Goal: Task Accomplishment & Management: Manage account settings

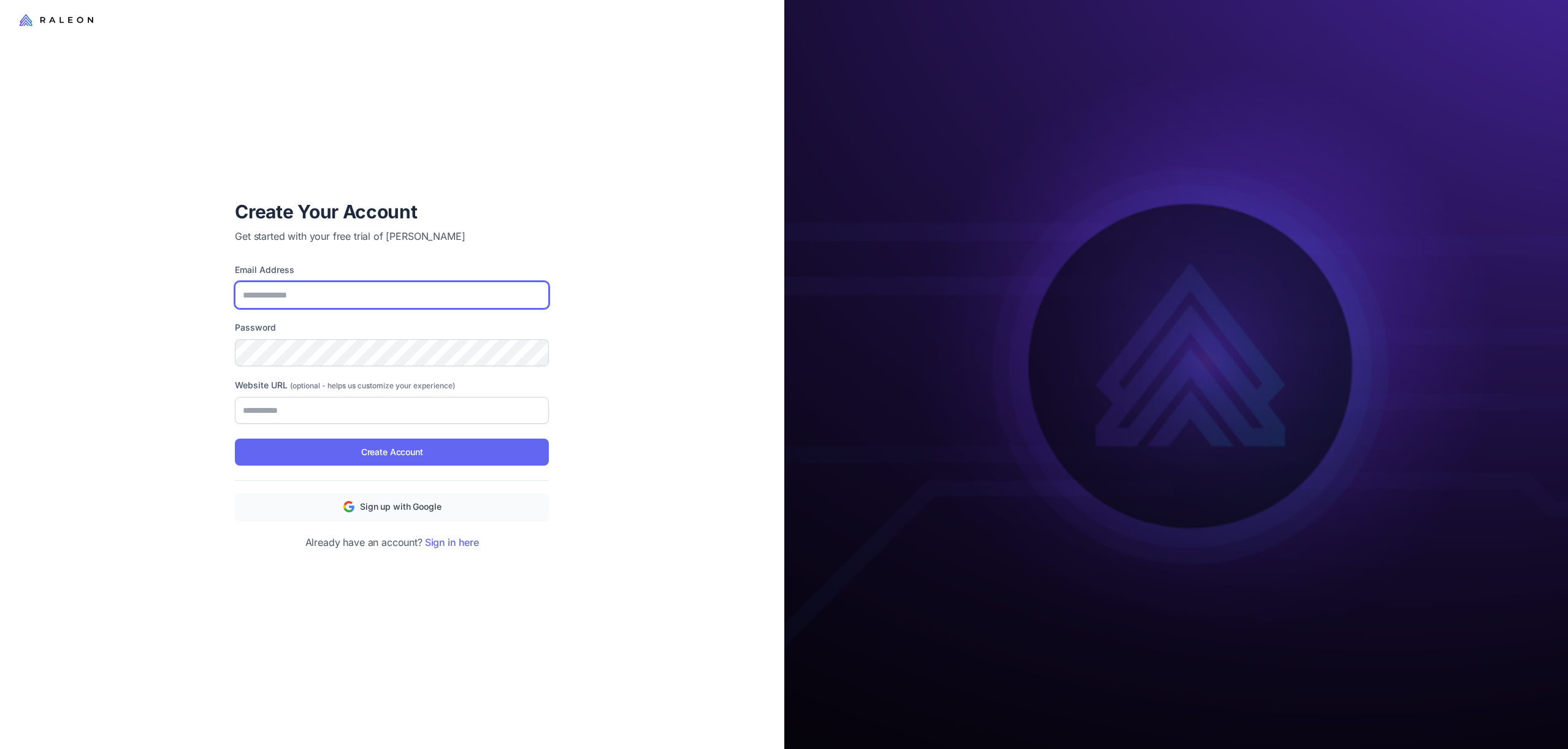
click at [421, 303] on input "Email Address" at bounding box center [391, 295] width 314 height 27
type input "**********"
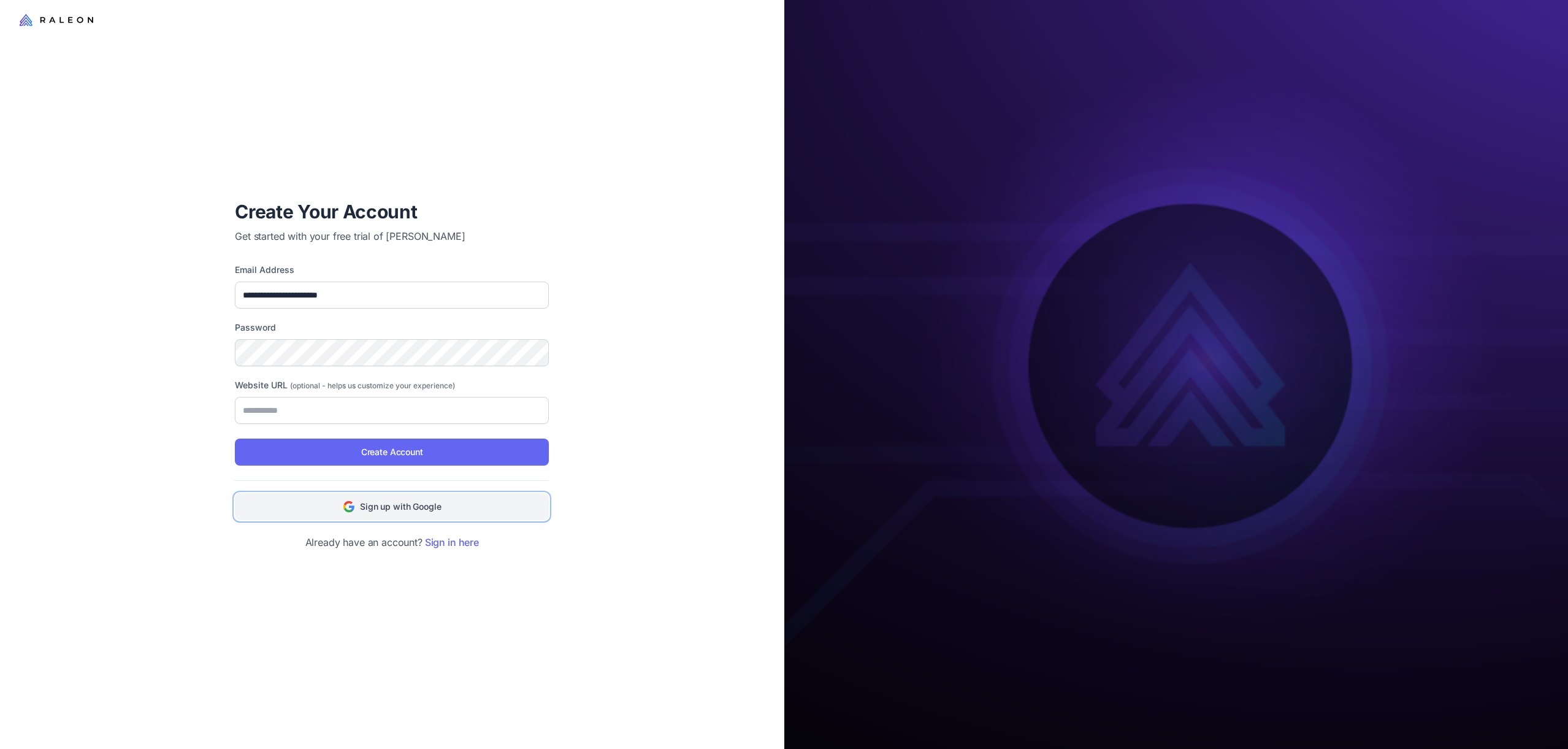
click at [371, 498] on button "Sign up with Google" at bounding box center [391, 507] width 314 height 27
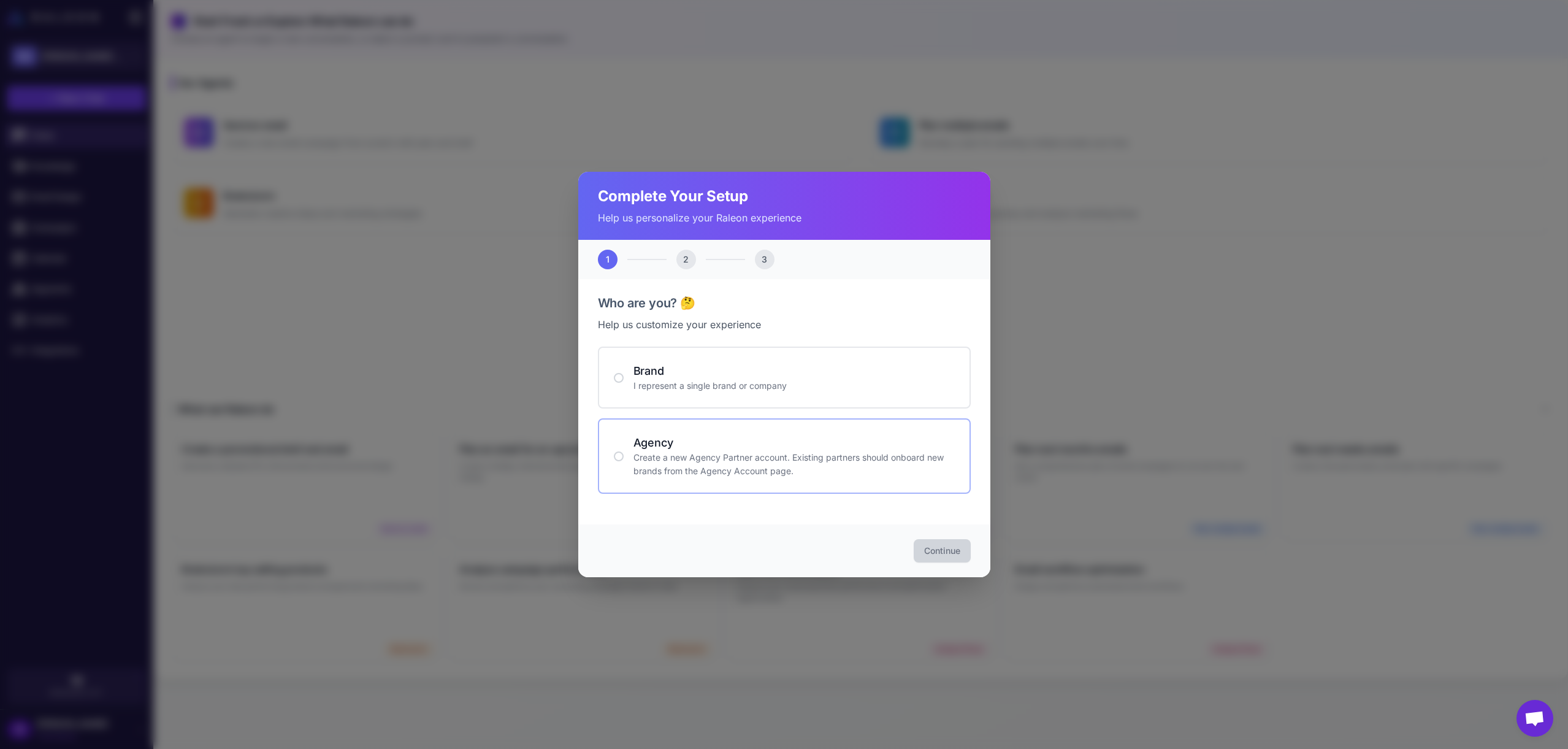
click at [731, 460] on p "Create a new Agency Partner account. Existing partners should onboard new brand…" at bounding box center [794, 464] width 321 height 27
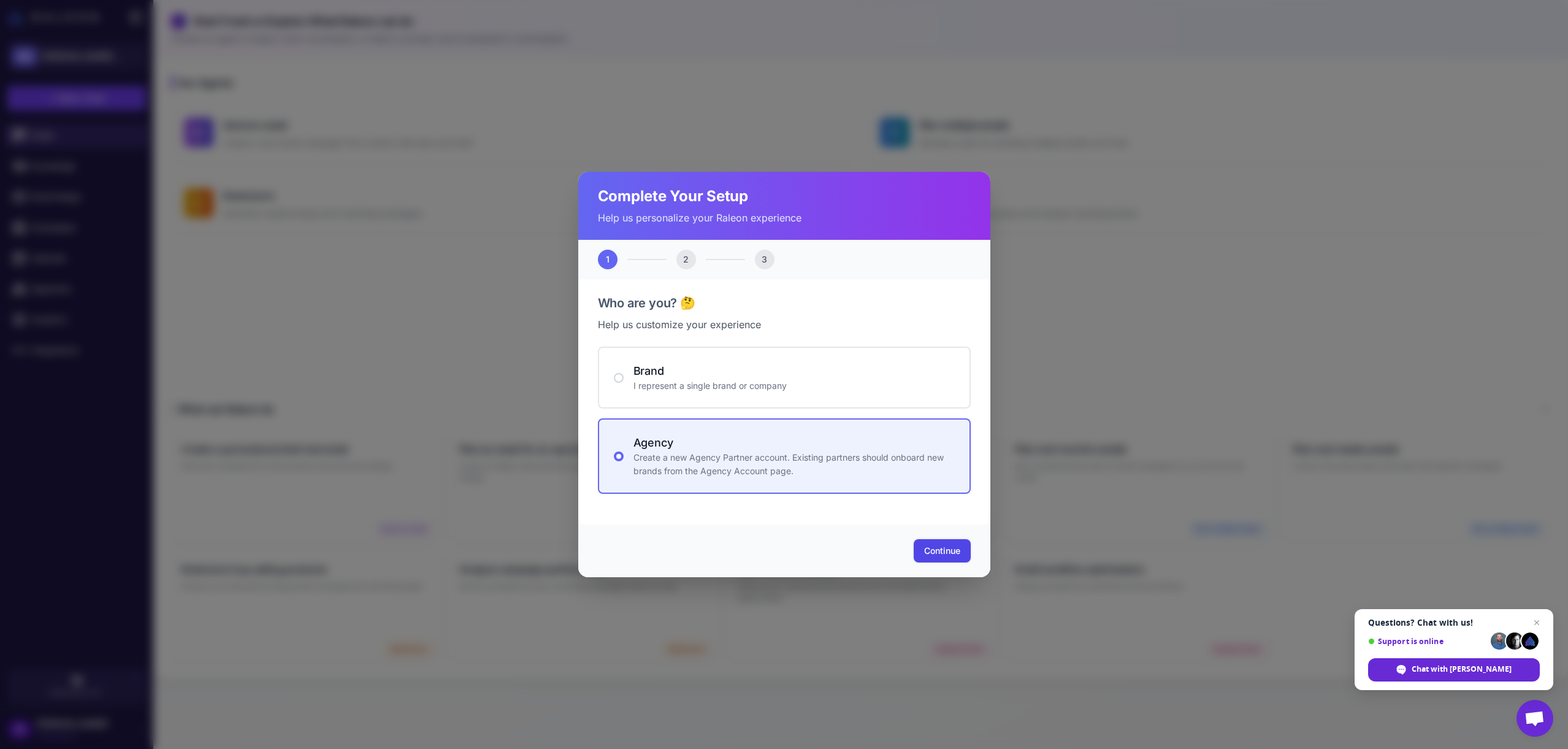
click at [938, 547] on span "Continue" at bounding box center [942, 551] width 36 height 12
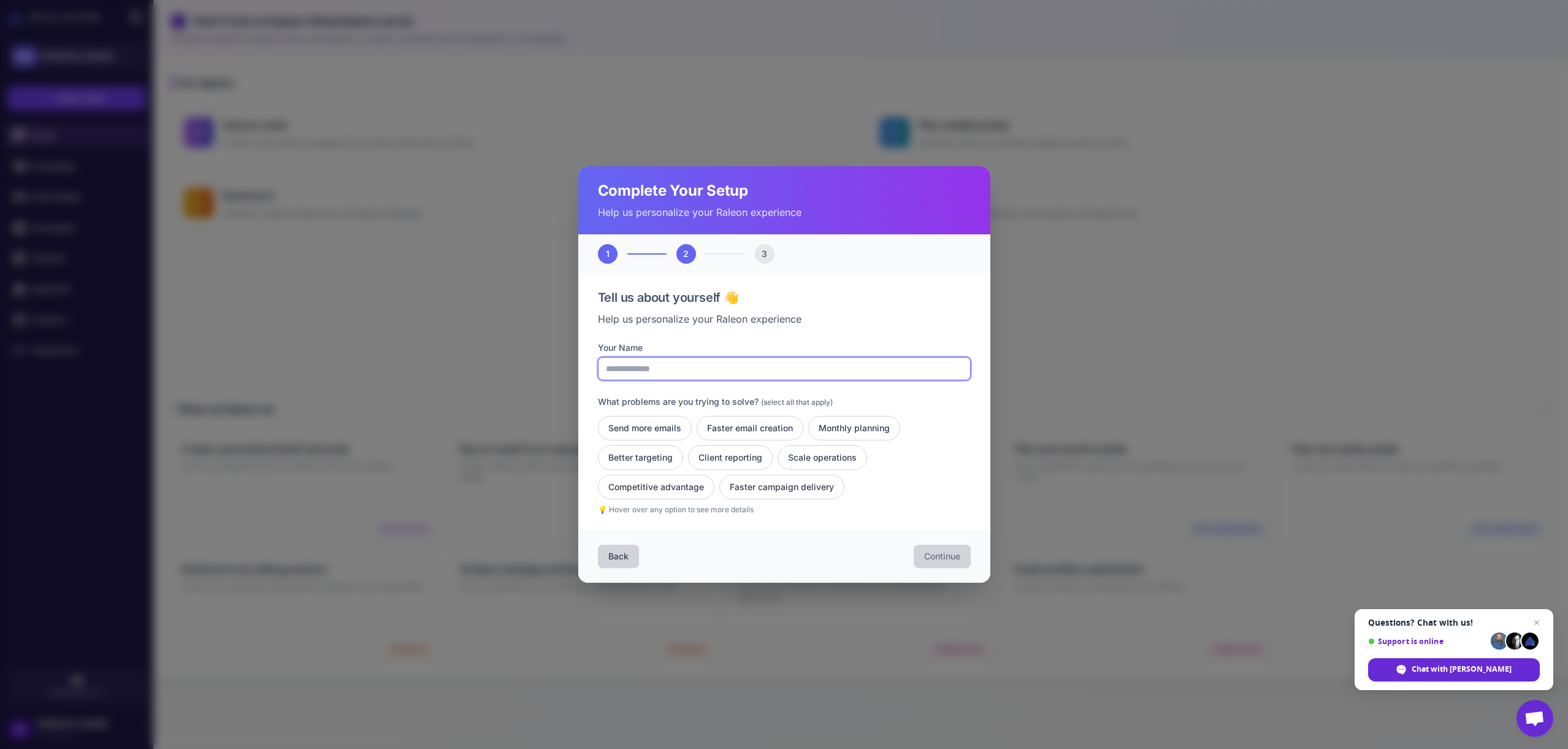
click at [656, 362] on input "Your Name" at bounding box center [784, 368] width 373 height 23
type input "*********"
click at [671, 426] on button "Send more emails" at bounding box center [645, 428] width 94 height 25
click at [710, 426] on button "Faster email creation" at bounding box center [750, 428] width 107 height 25
click at [857, 429] on button "Monthly planning" at bounding box center [854, 428] width 92 height 25
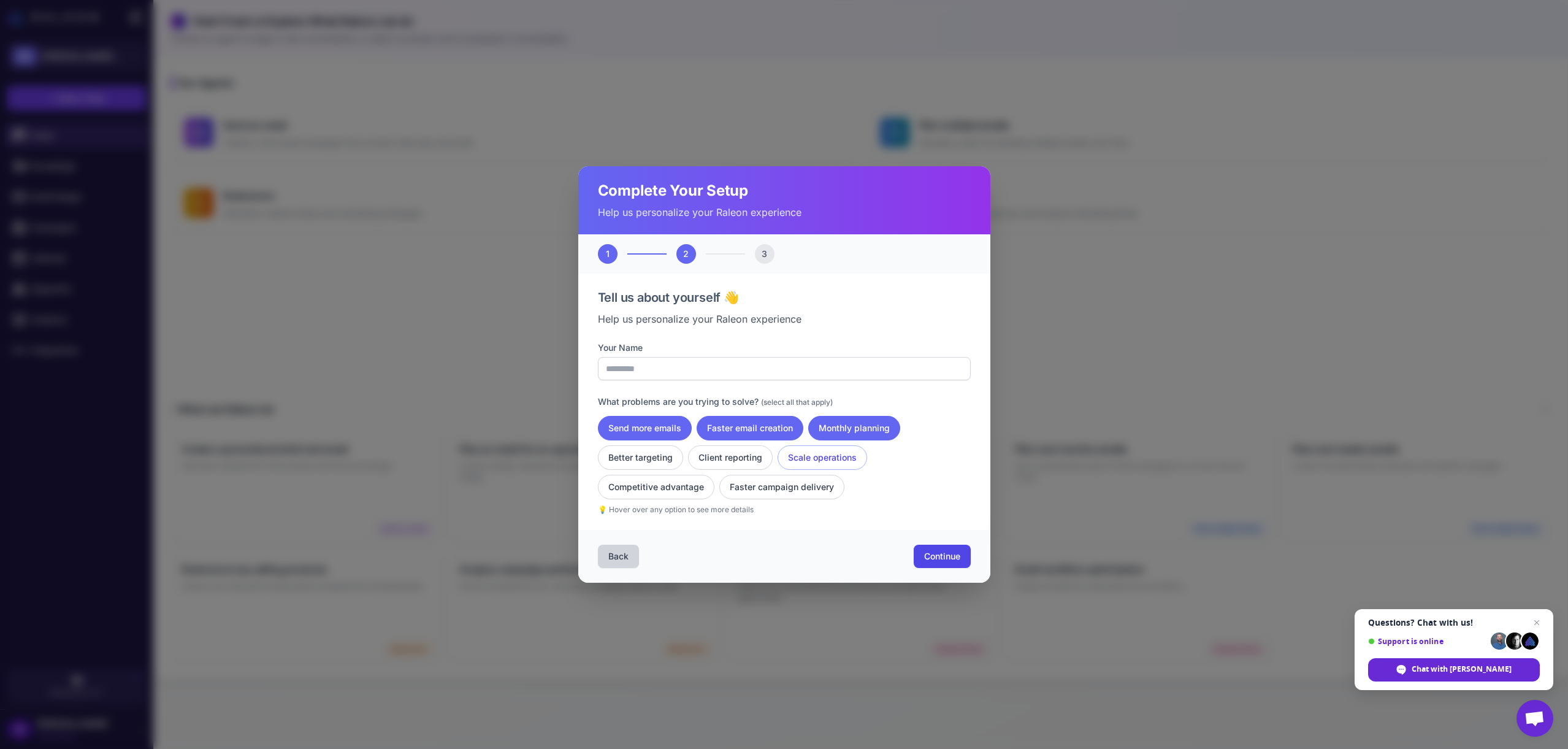
click at [807, 454] on button "Scale operations" at bounding box center [822, 458] width 89 height 25
click at [705, 454] on button "Client reporting" at bounding box center [730, 458] width 84 height 25
click at [737, 487] on button "Faster campaign delivery" at bounding box center [782, 487] width 125 height 25
click at [949, 562] on span "Continue" at bounding box center [942, 556] width 36 height 12
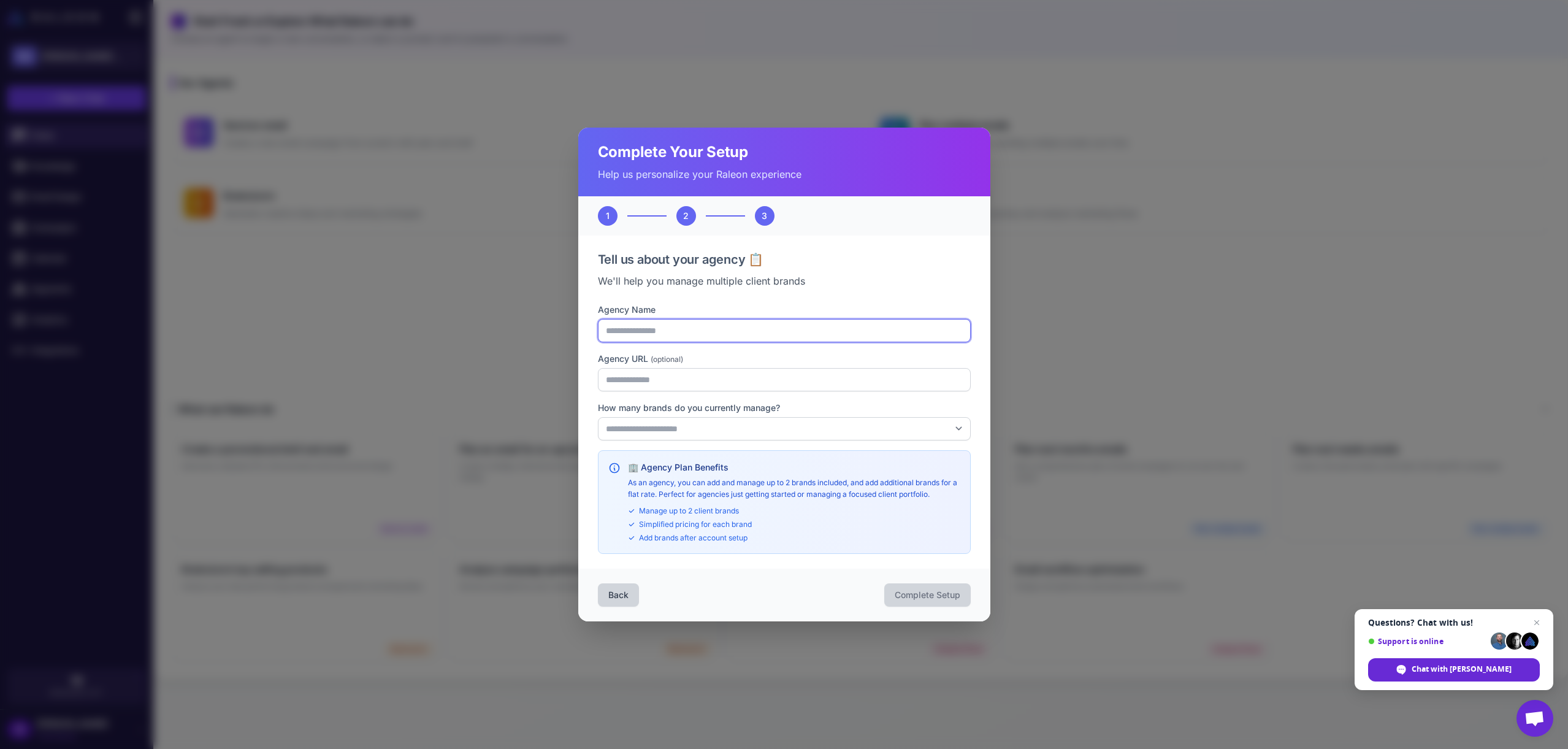
click at [675, 329] on input "Agency Name" at bounding box center [784, 330] width 373 height 23
type input "**********"
click at [699, 434] on select "**********" at bounding box center [784, 428] width 373 height 23
select select "*"
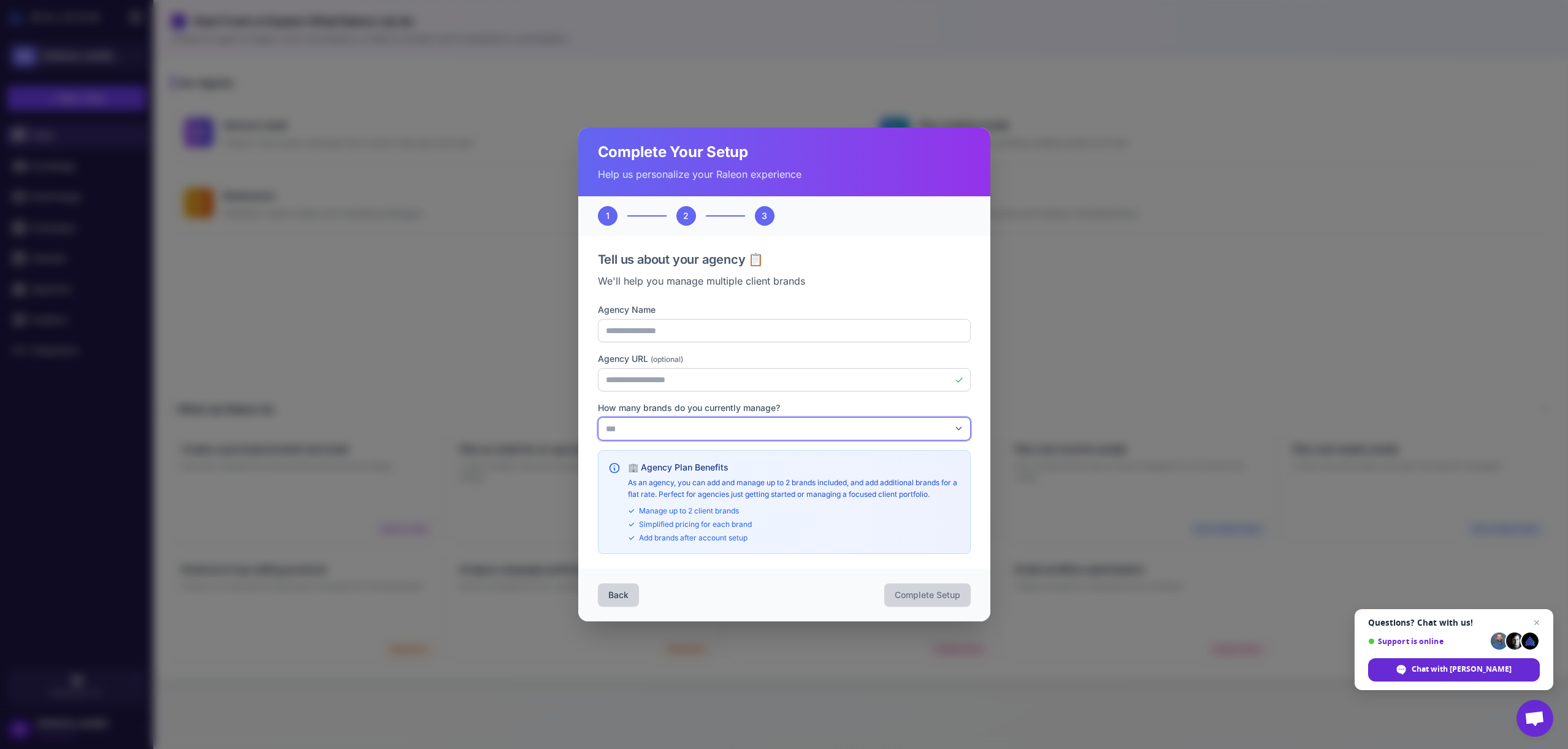
click at [598, 417] on select "**********" at bounding box center [784, 428] width 373 height 23
click at [924, 589] on span "Complete Setup" at bounding box center [927, 594] width 65 height 12
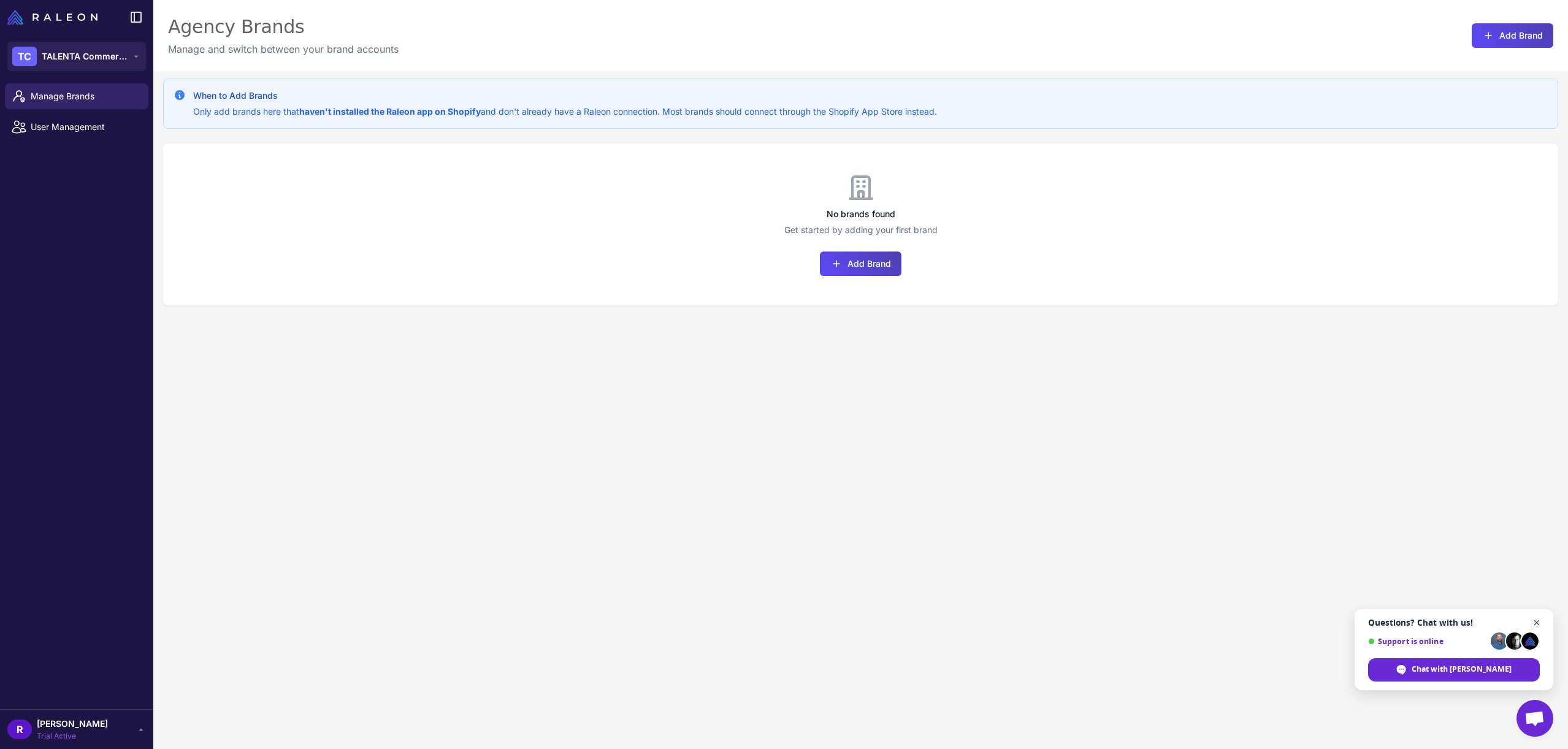
click at [1537, 620] on span "Close chat" at bounding box center [1537, 622] width 16 height 16
click at [82, 63] on span "TALENTA Commerce" at bounding box center [84, 57] width 86 height 14
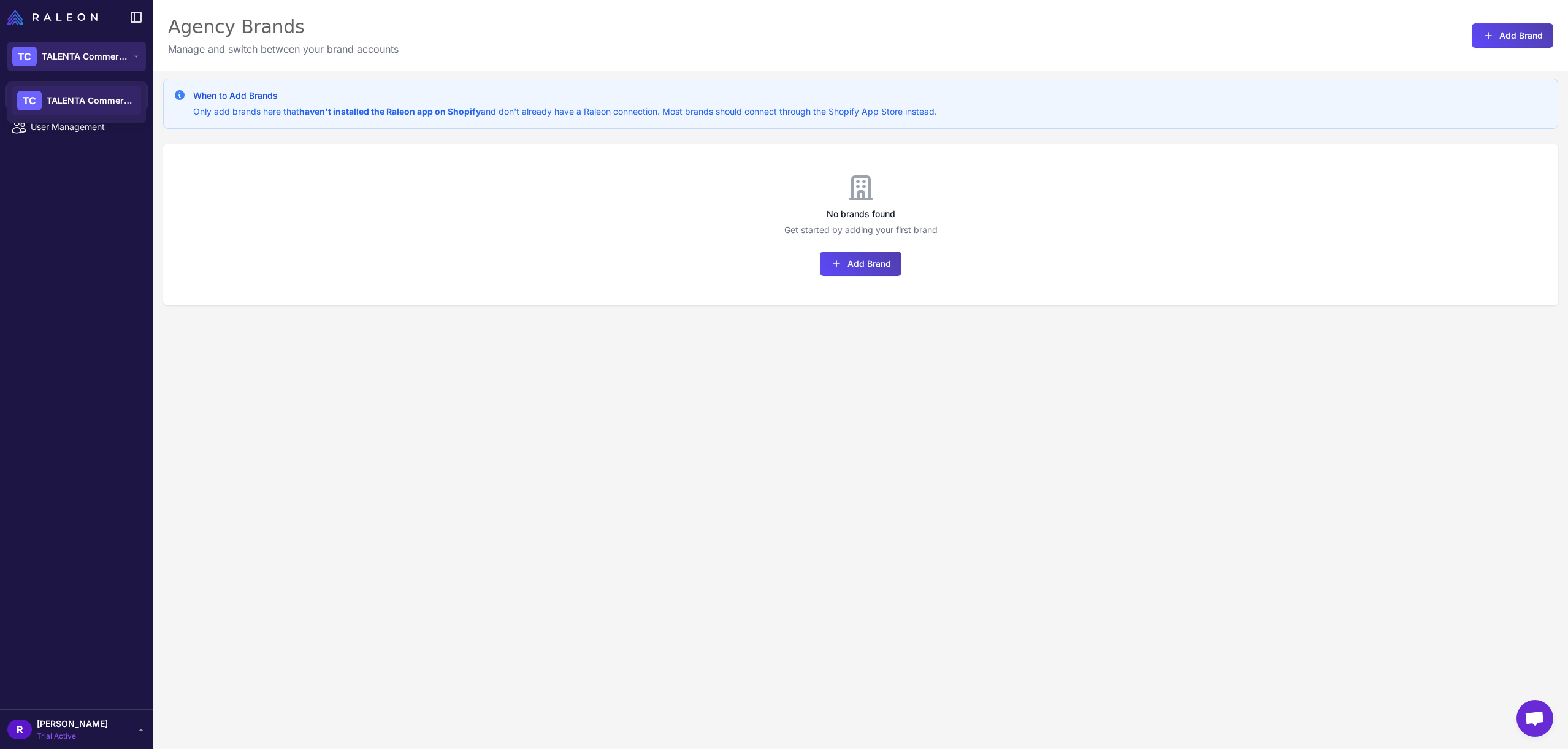
click at [82, 63] on span "TALENTA Commerce" at bounding box center [84, 57] width 86 height 14
click at [67, 733] on span "Trial Active" at bounding box center [72, 736] width 71 height 11
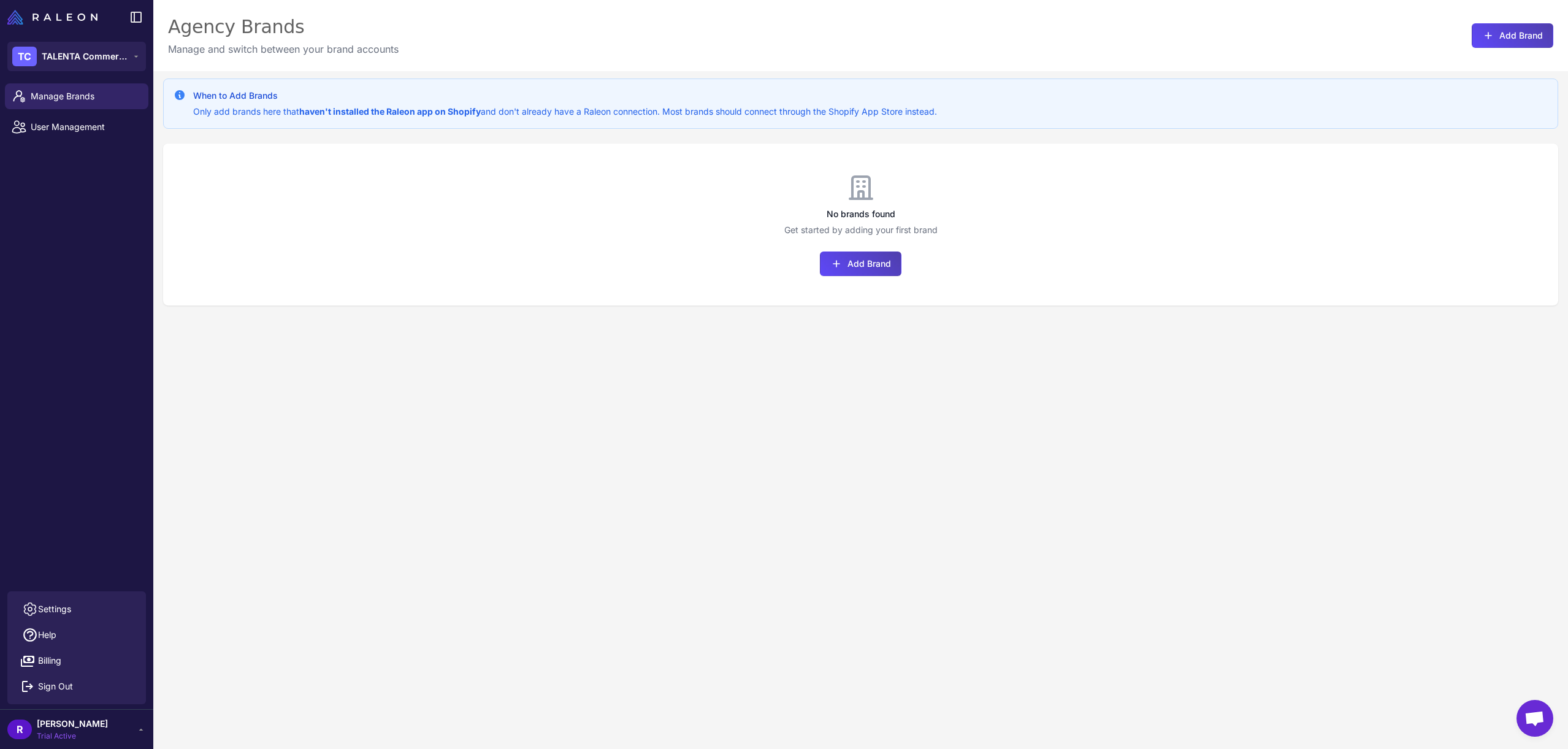
click at [471, 572] on div "When to Add Brands Only add brands here that haven't installed the Raleon app o…" at bounding box center [860, 445] width 1414 height 749
click at [882, 266] on button "Add Brand" at bounding box center [861, 264] width 82 height 25
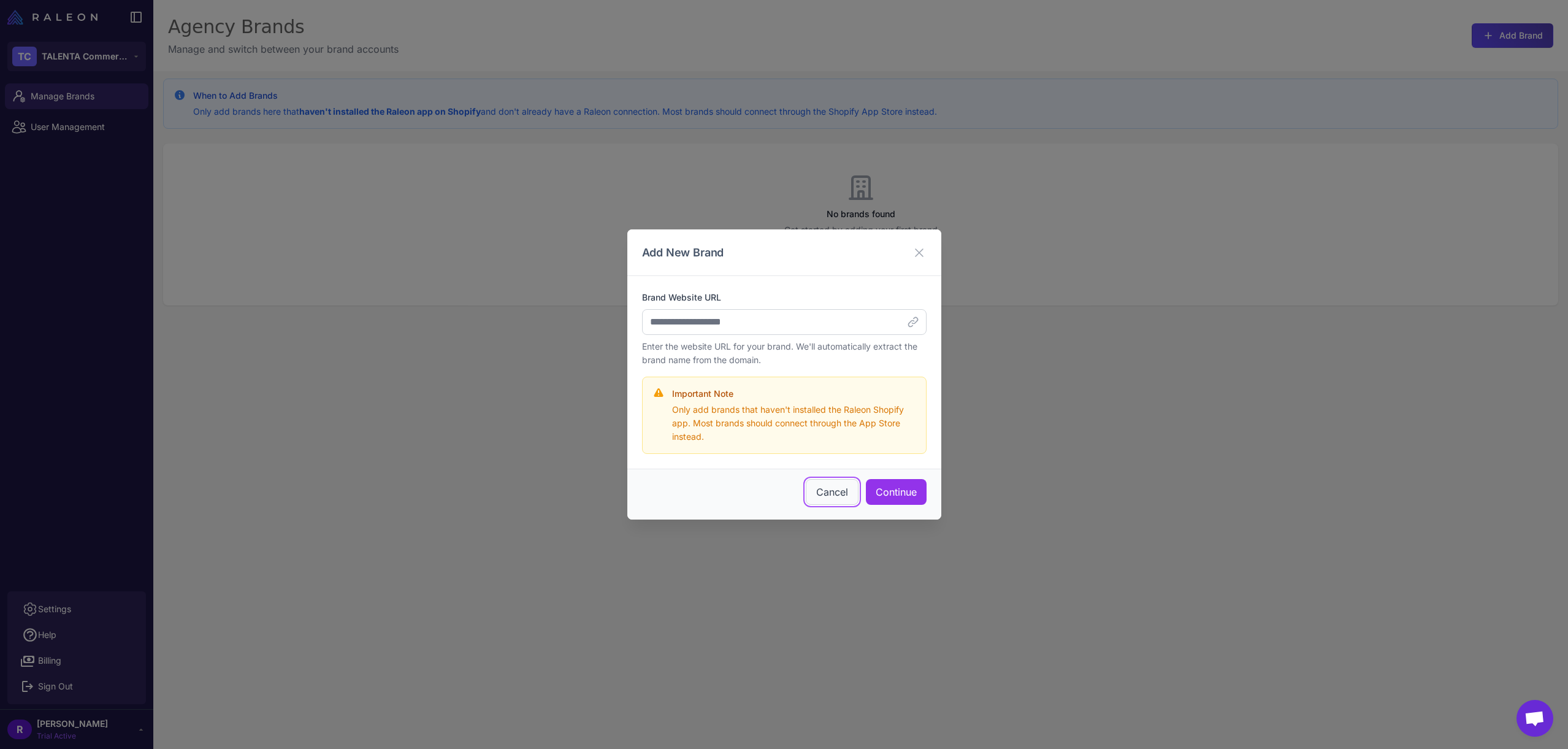
click at [829, 494] on button "Cancel" at bounding box center [831, 492] width 52 height 26
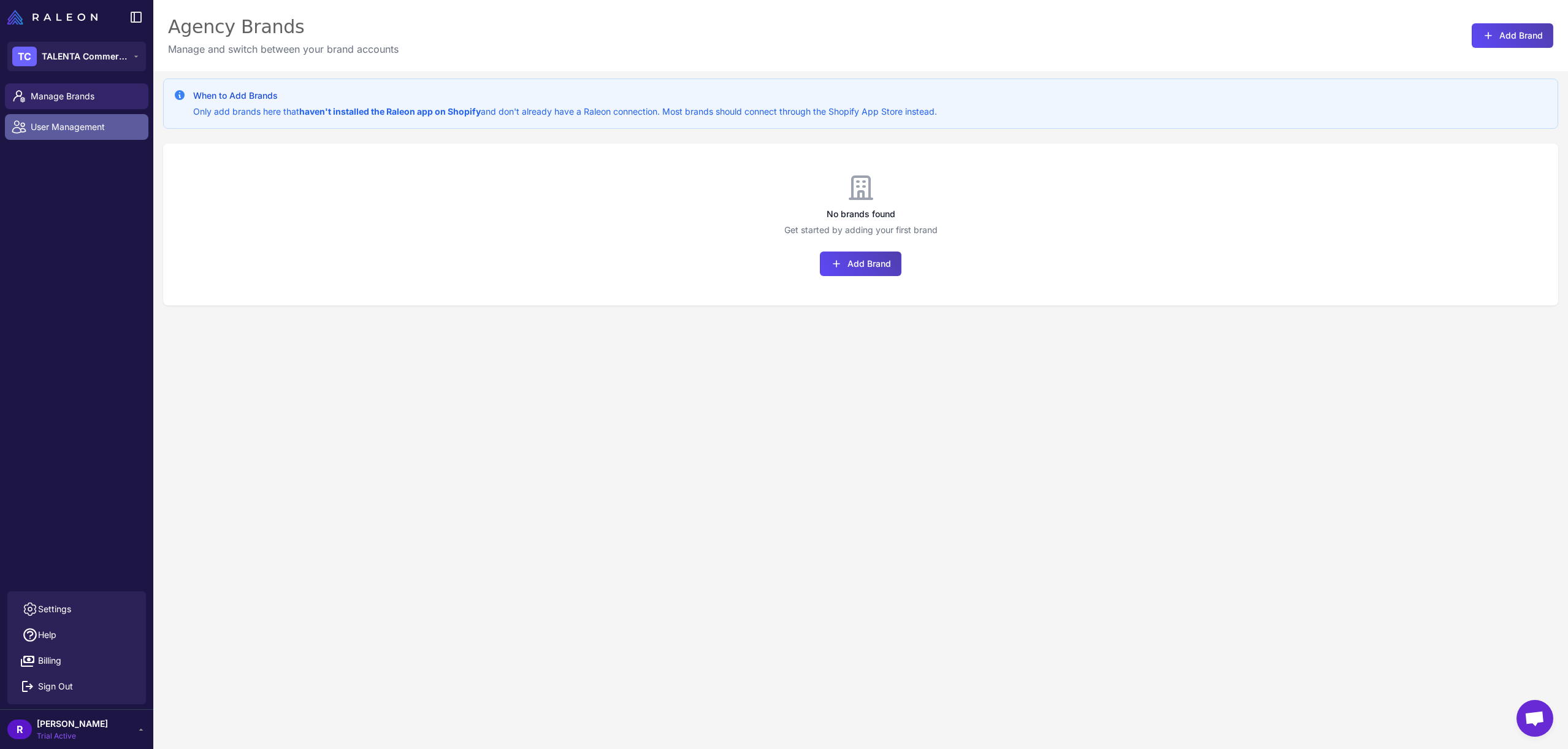
click at [103, 127] on span "User Management" at bounding box center [84, 127] width 108 height 14
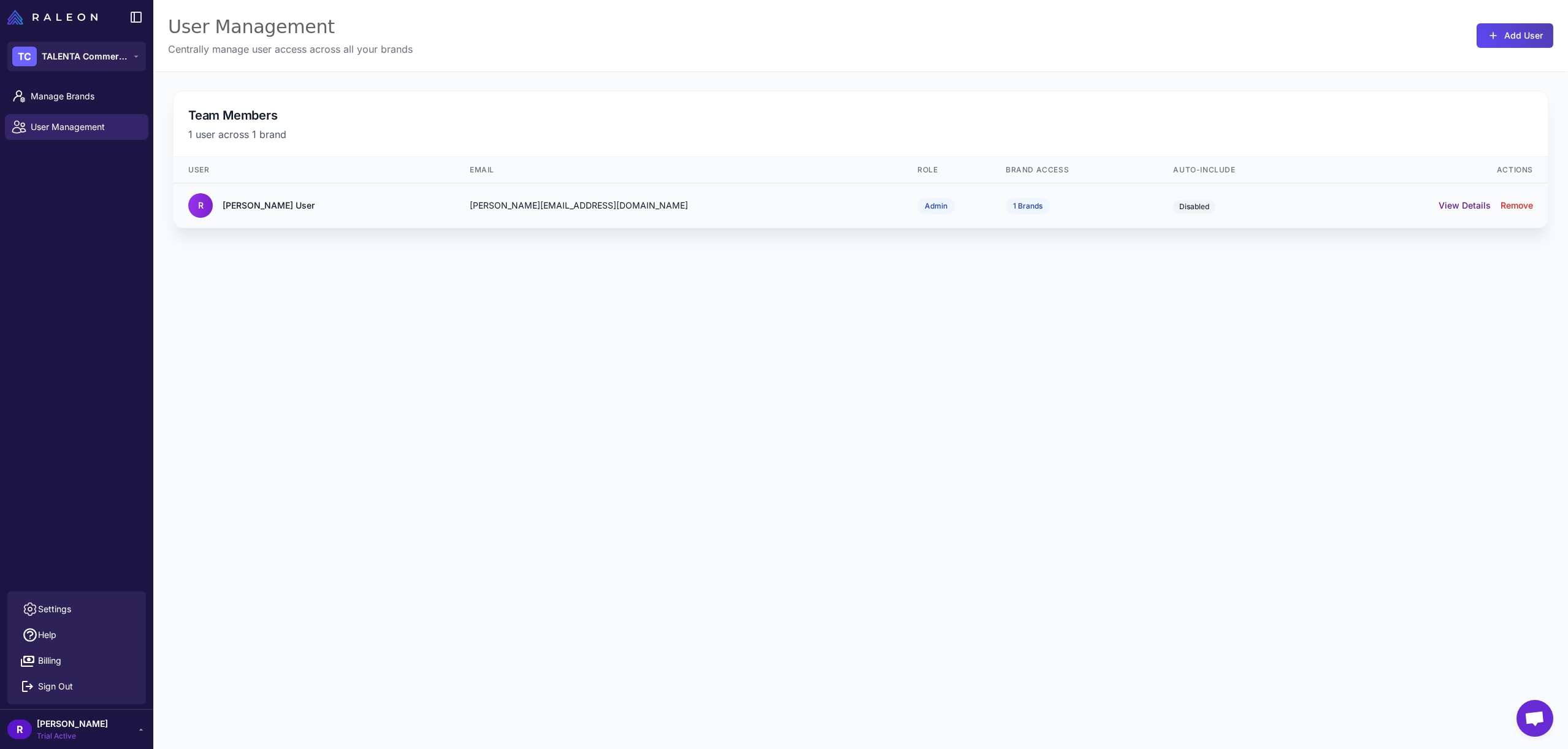
click at [1473, 205] on button "View Details" at bounding box center [1465, 206] width 52 height 14
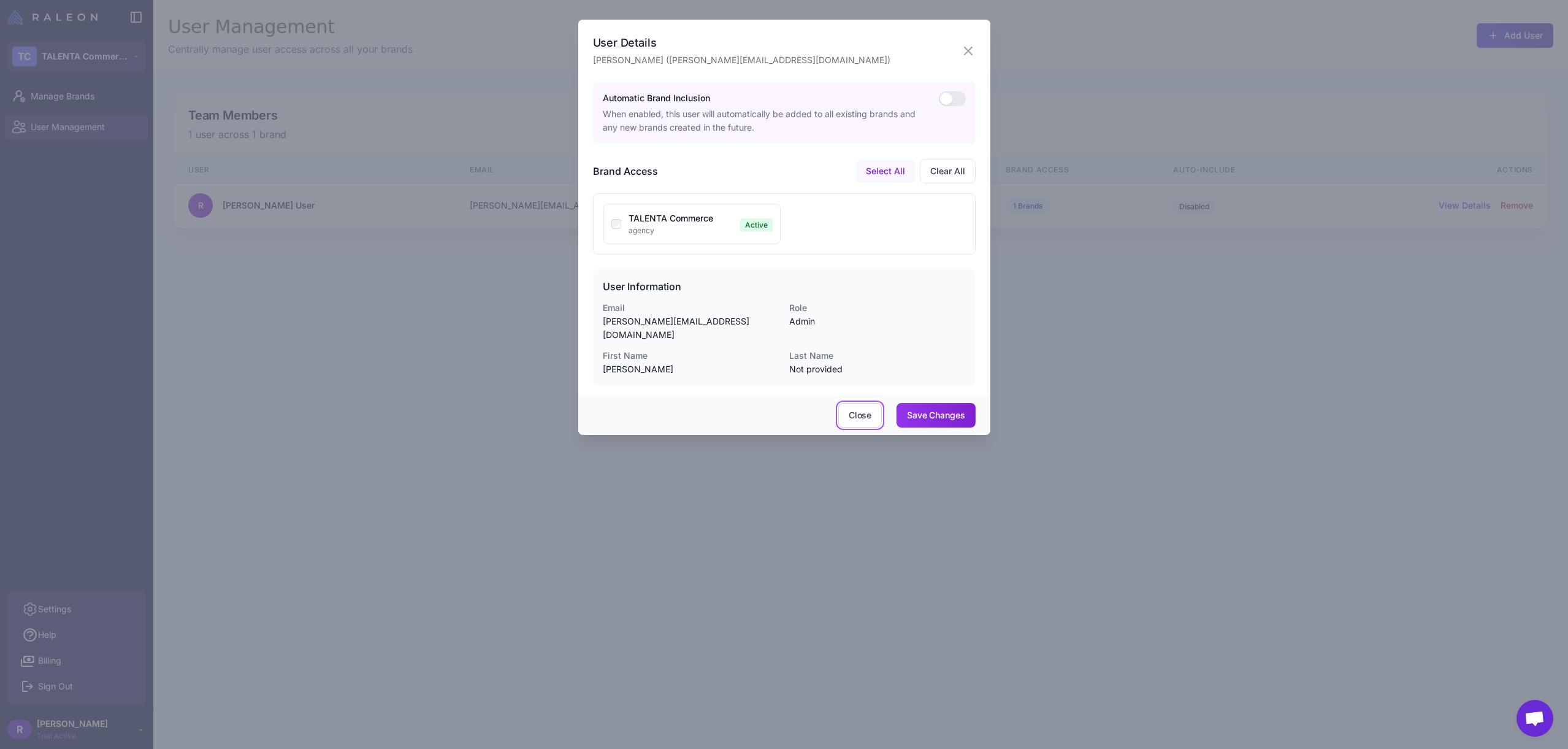
click at [859, 404] on button "Close" at bounding box center [860, 415] width 44 height 25
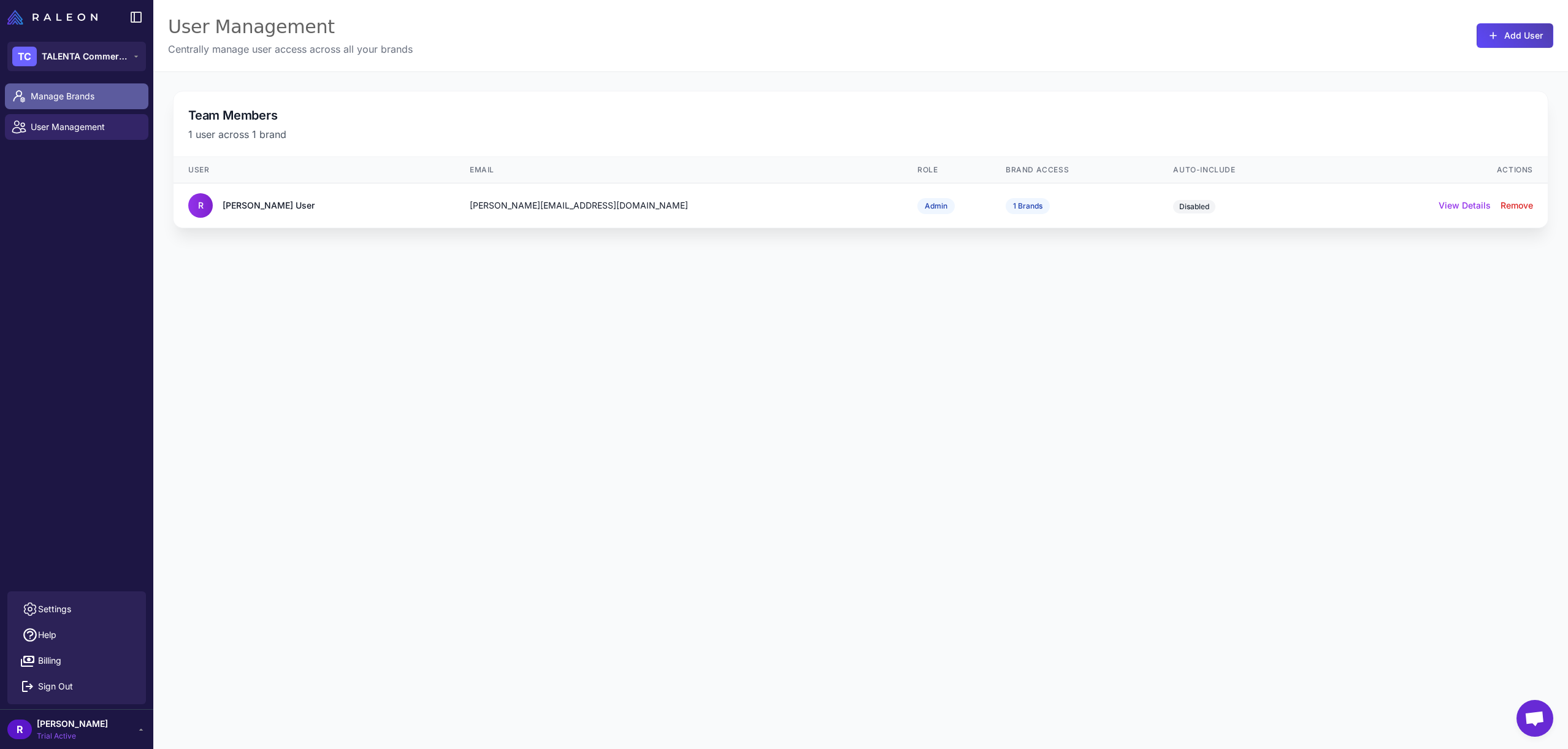
click at [69, 108] on link "Manage Brands" at bounding box center [76, 96] width 144 height 26
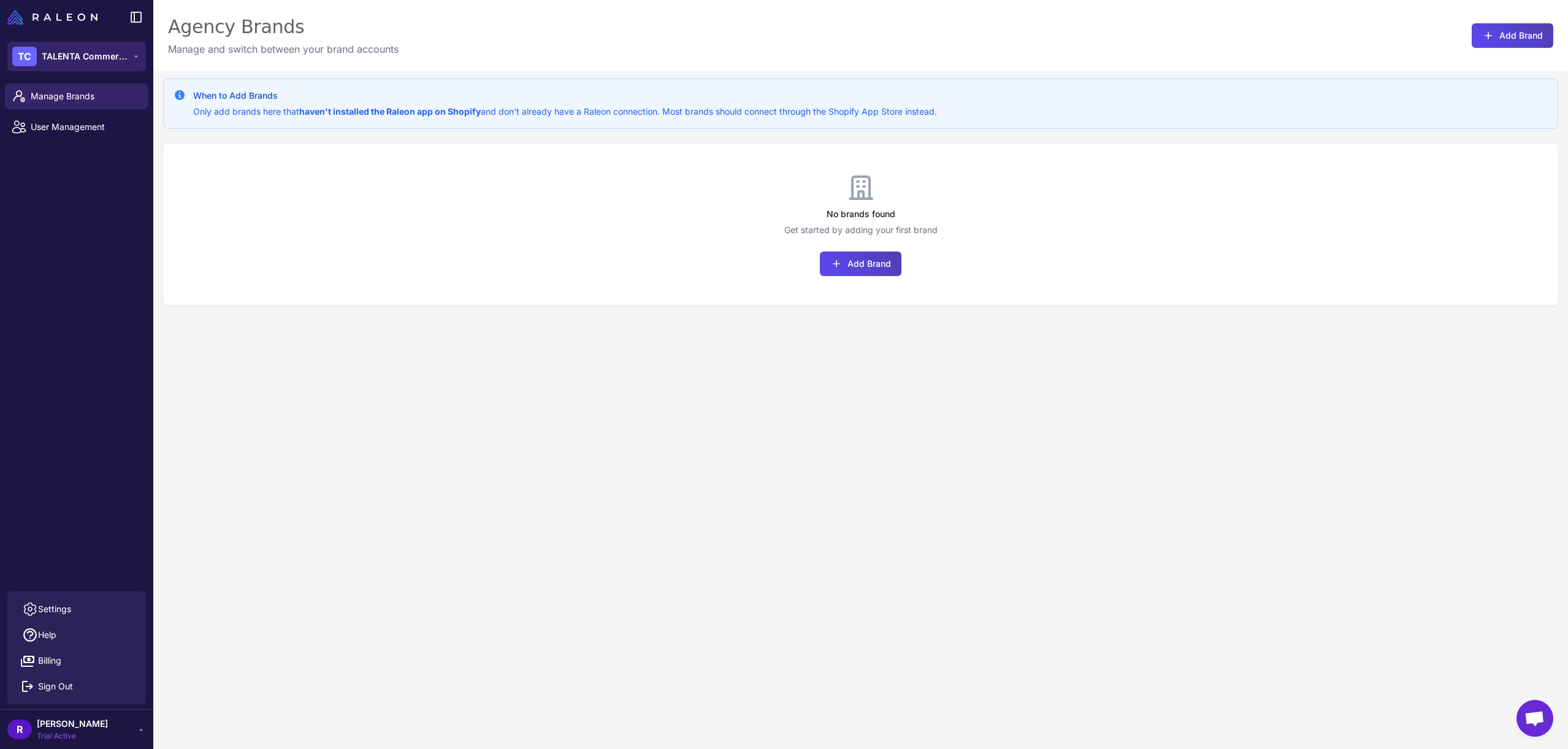
click at [114, 62] on span "TALENTA Commerce" at bounding box center [84, 57] width 86 height 14
click at [42, 667] on span "Billing" at bounding box center [50, 660] width 23 height 14
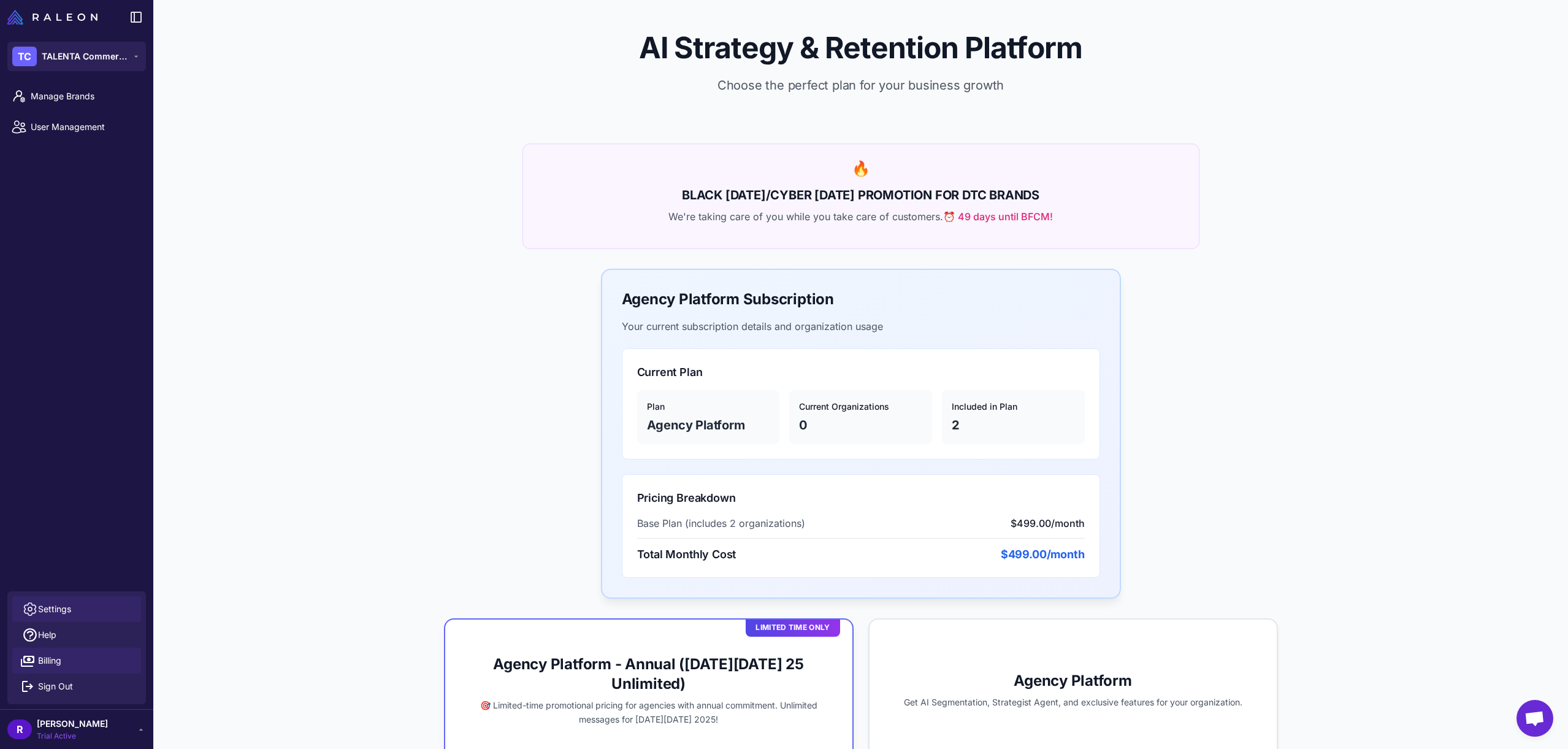
click at [54, 608] on span "Settings" at bounding box center [54, 609] width 33 height 14
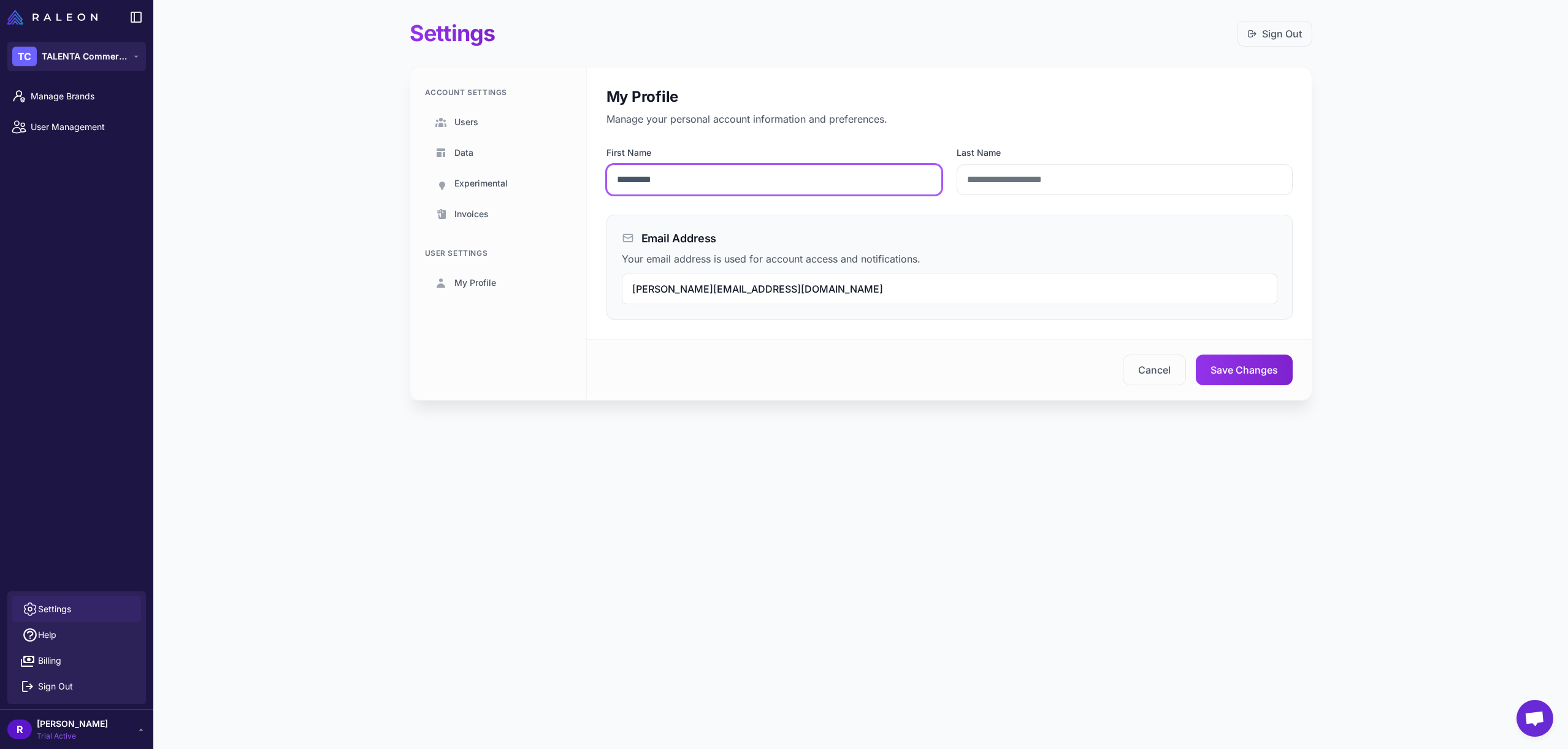
click at [696, 187] on input "*********" at bounding box center [774, 179] width 336 height 31
type input "****"
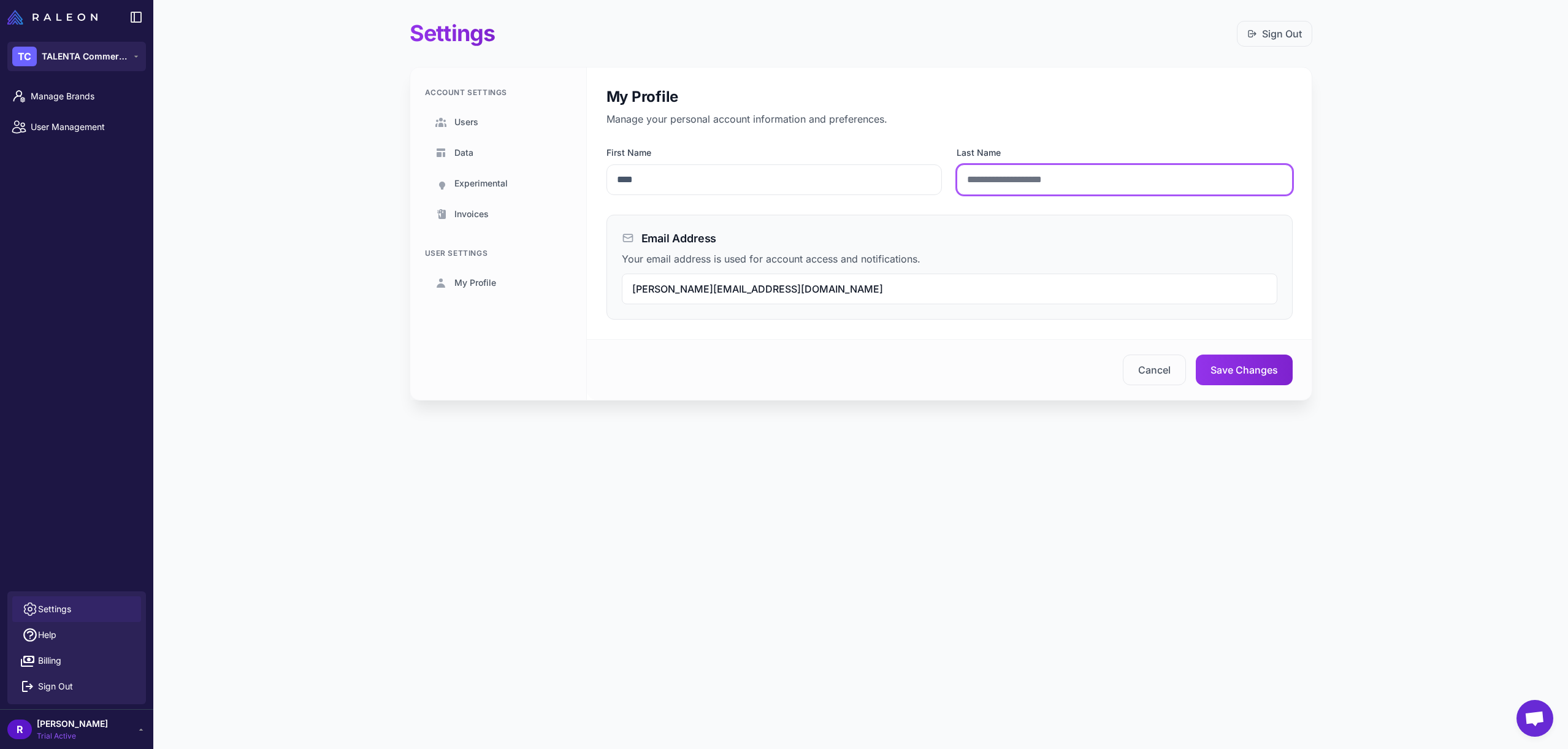
click at [1008, 170] on input "Last Name" at bounding box center [1124, 179] width 336 height 31
type input "****"
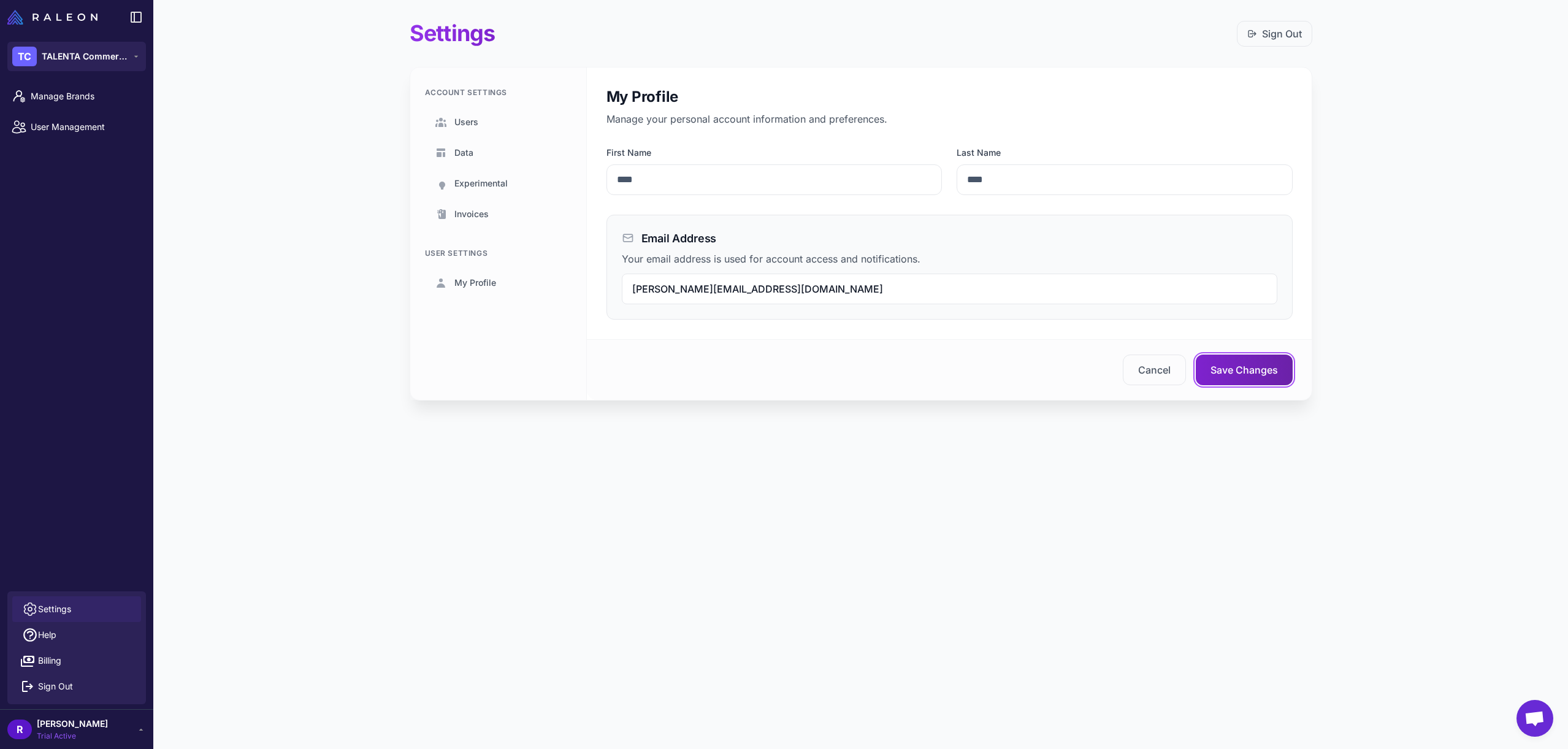
click at [1236, 372] on button "Save Changes" at bounding box center [1244, 369] width 97 height 31
click at [476, 128] on span "Users" at bounding box center [466, 122] width 24 height 14
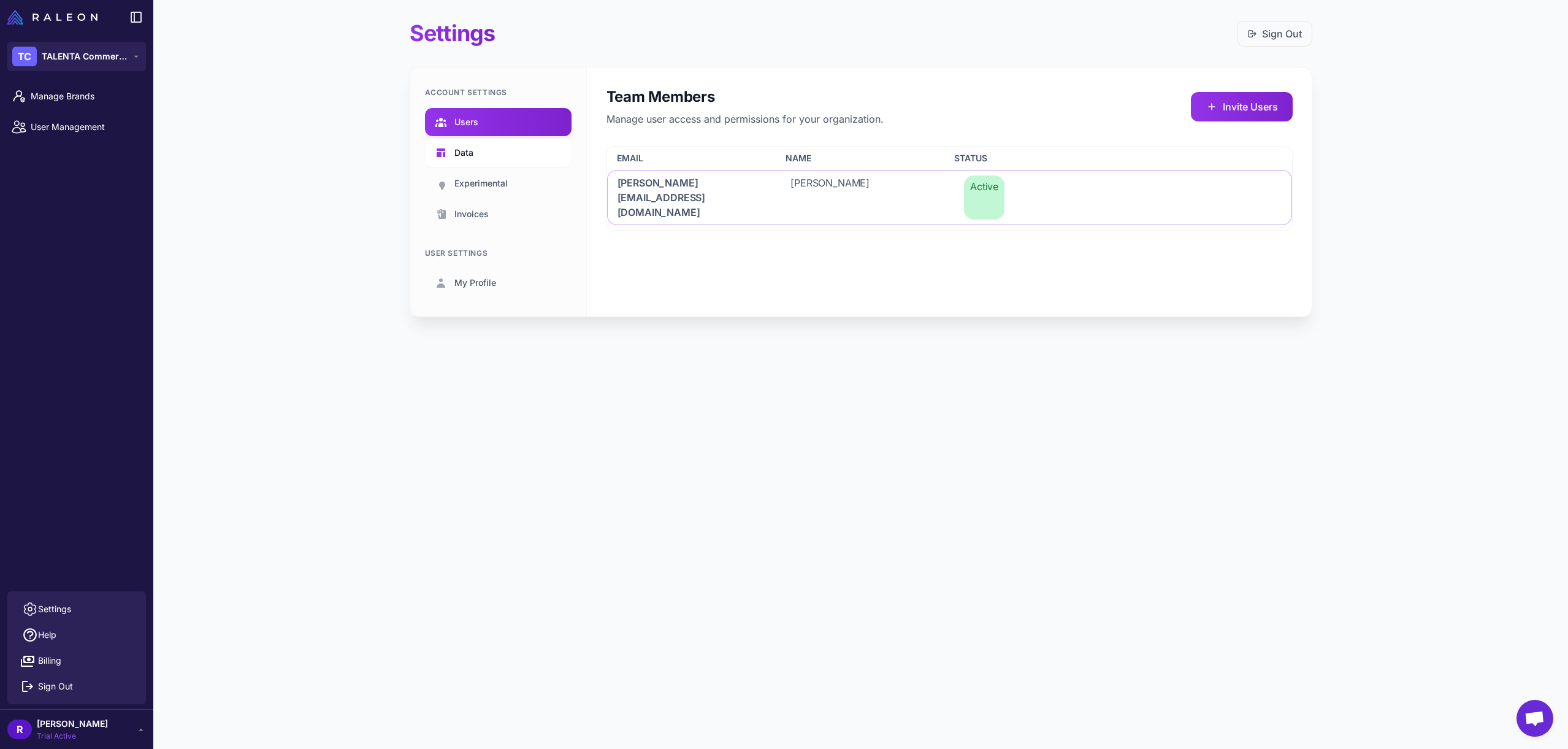
click at [466, 157] on span "Data" at bounding box center [464, 153] width 19 height 14
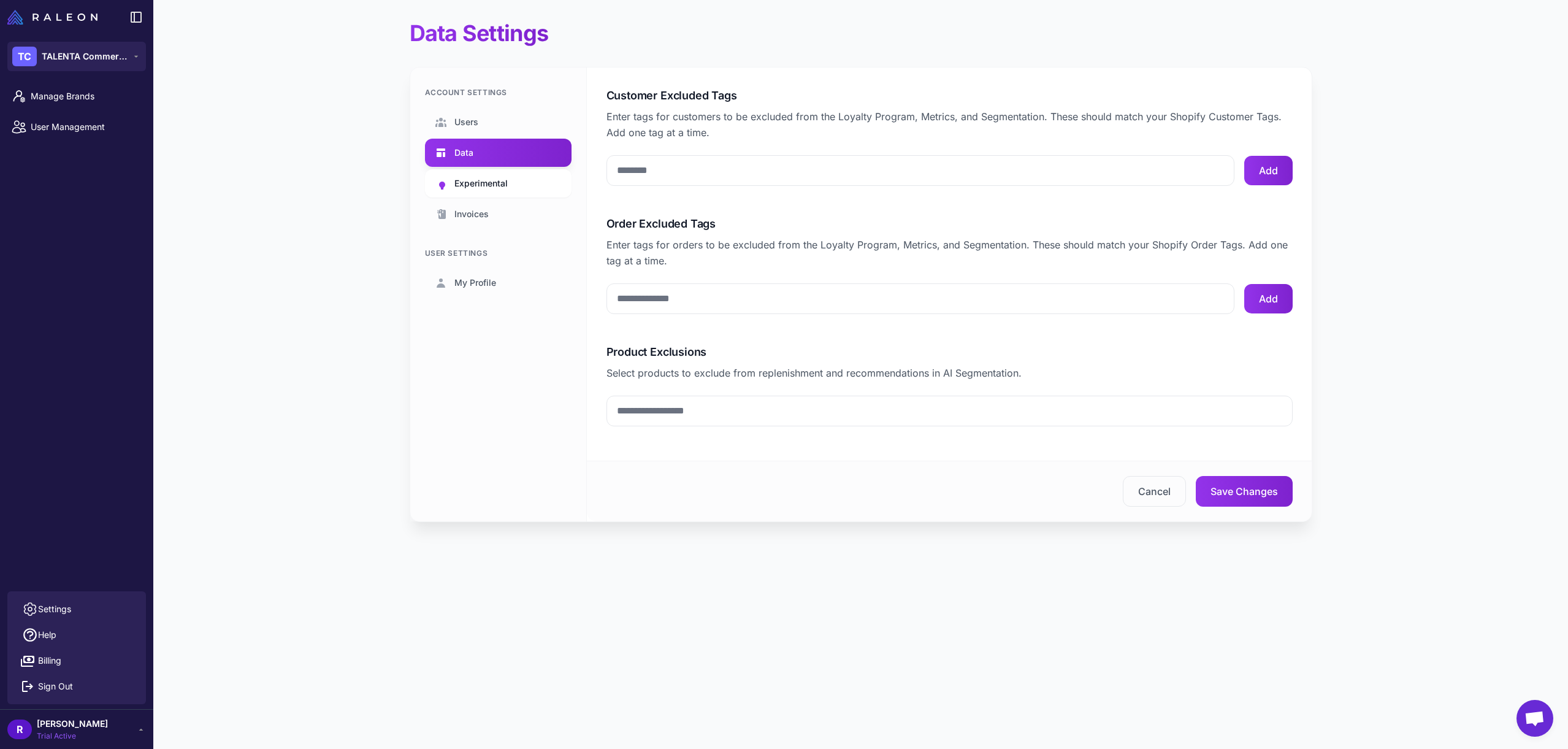
click at [465, 178] on span "Experimental" at bounding box center [481, 183] width 53 height 14
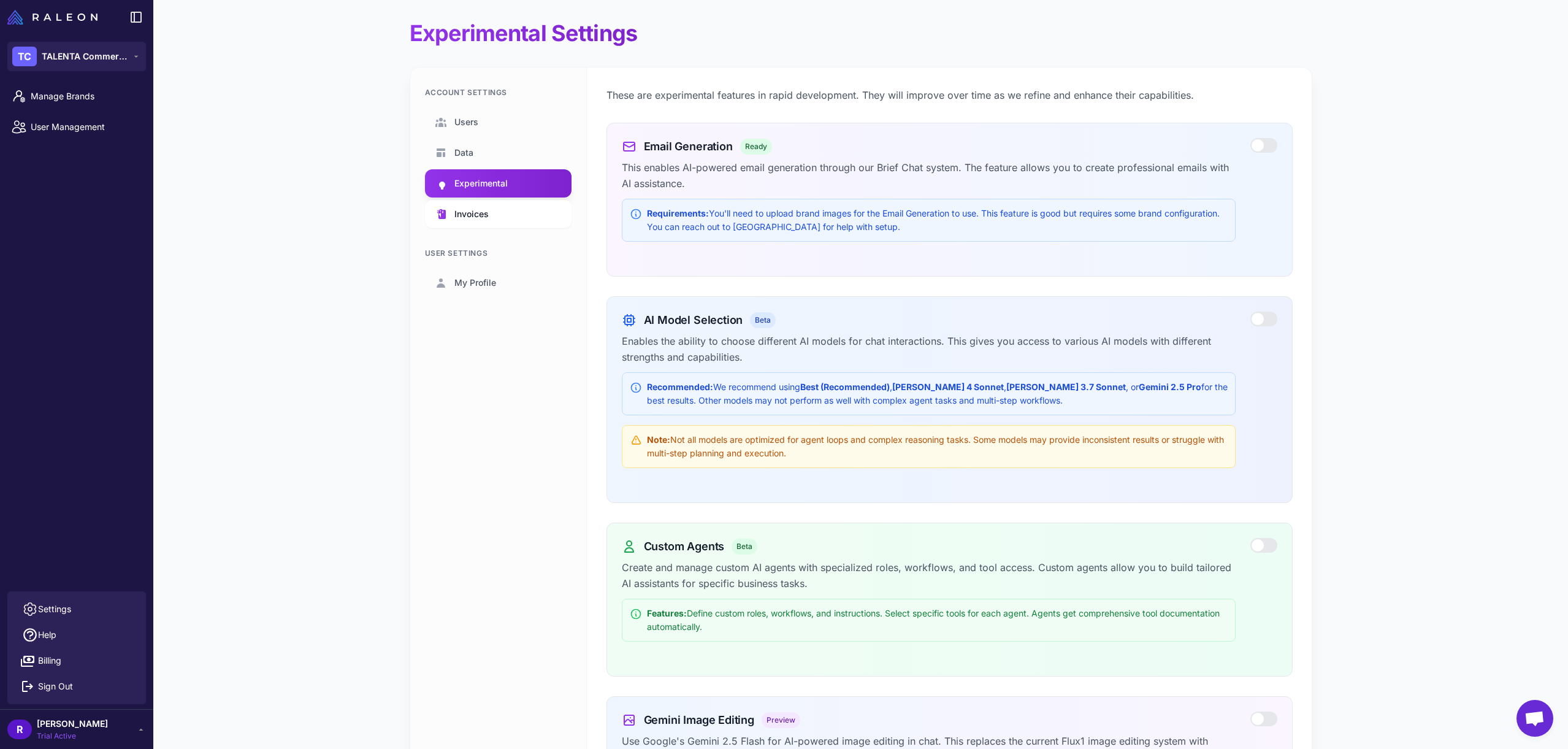
click at [477, 210] on span "Invoices" at bounding box center [471, 214] width 34 height 14
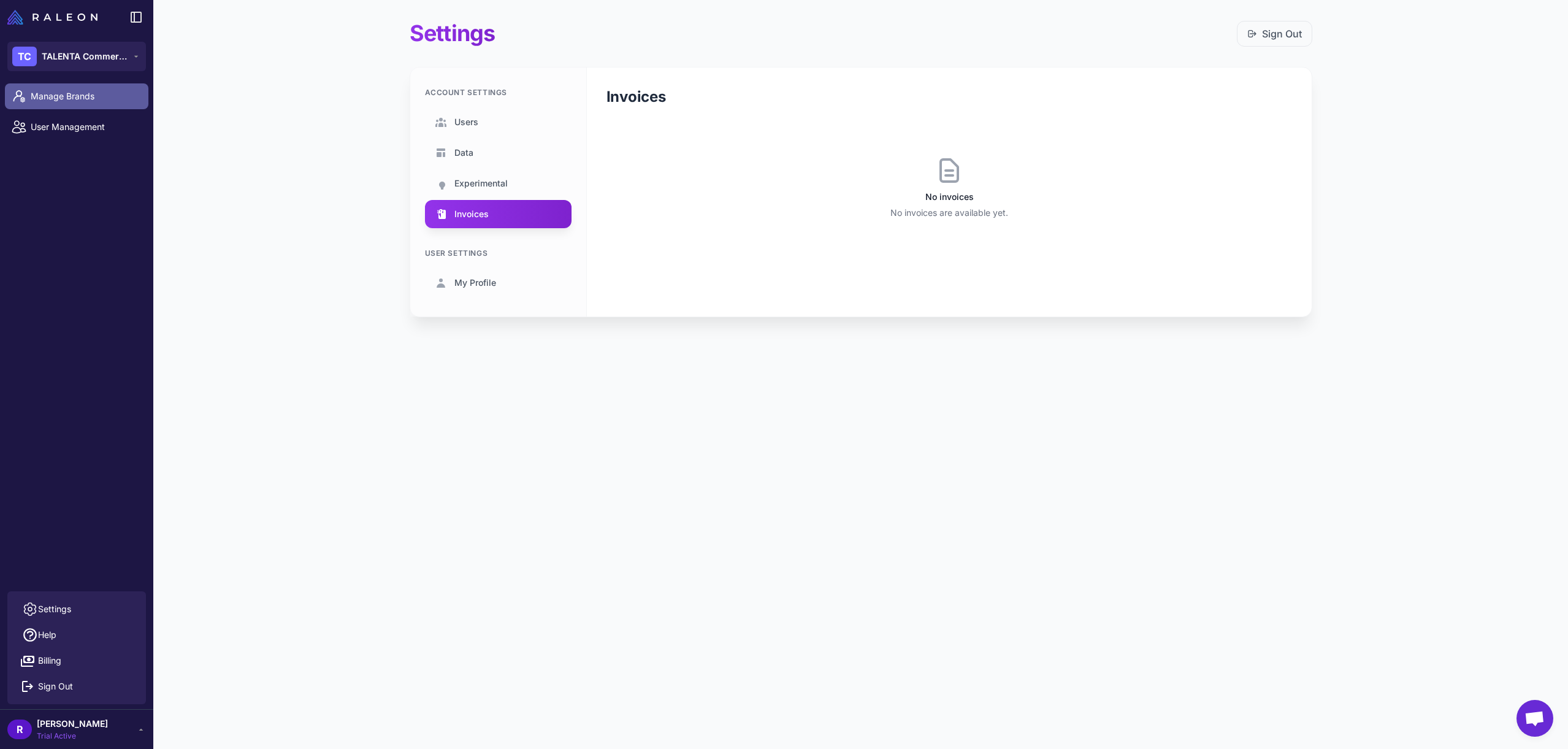
click at [52, 95] on span "Manage Brands" at bounding box center [84, 96] width 108 height 14
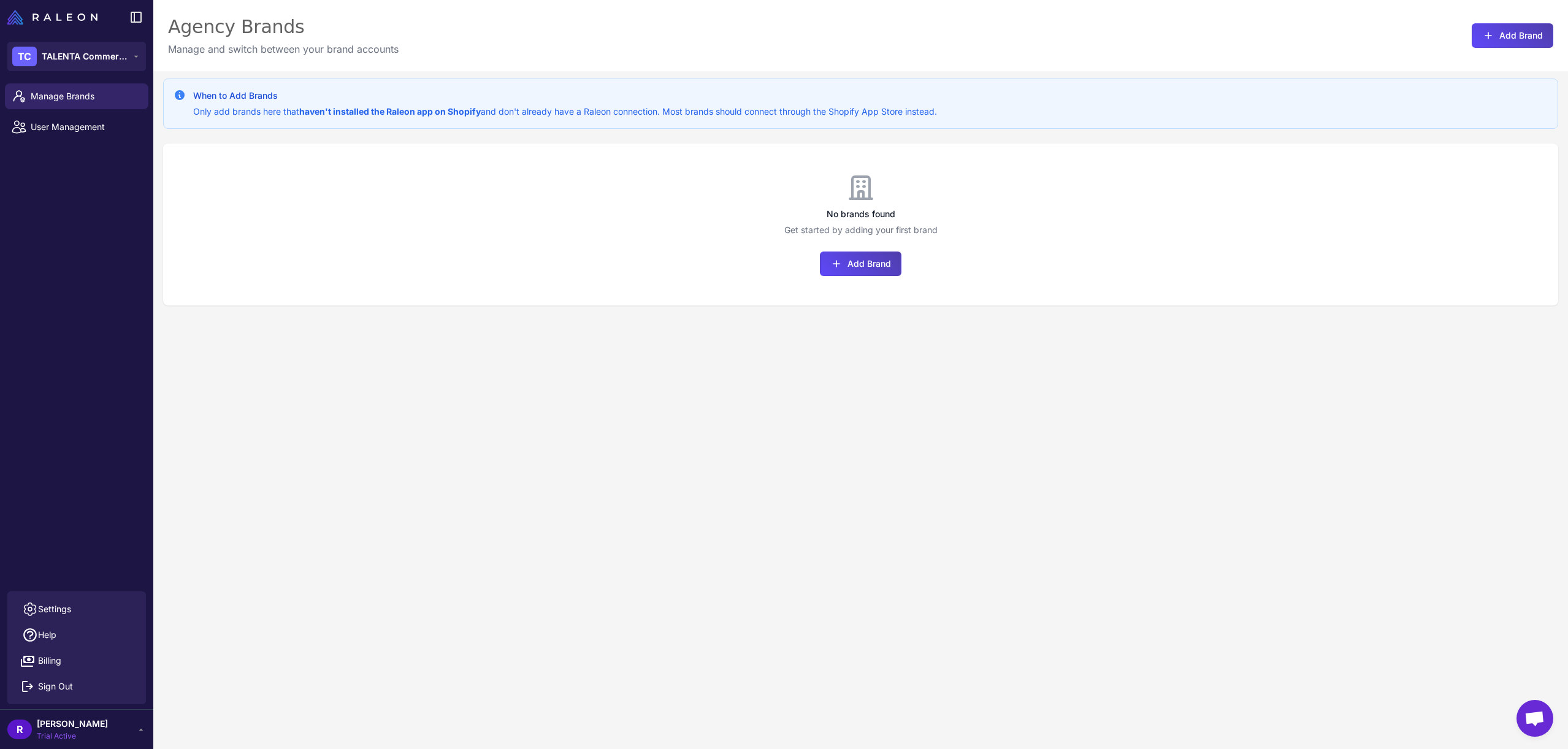
click at [57, 716] on div "R [PERSON_NAME] Trial Active" at bounding box center [76, 729] width 153 height 40
click at [57, 720] on span "[PERSON_NAME]" at bounding box center [72, 724] width 71 height 14
click at [39, 666] on span "Billing" at bounding box center [50, 660] width 23 height 14
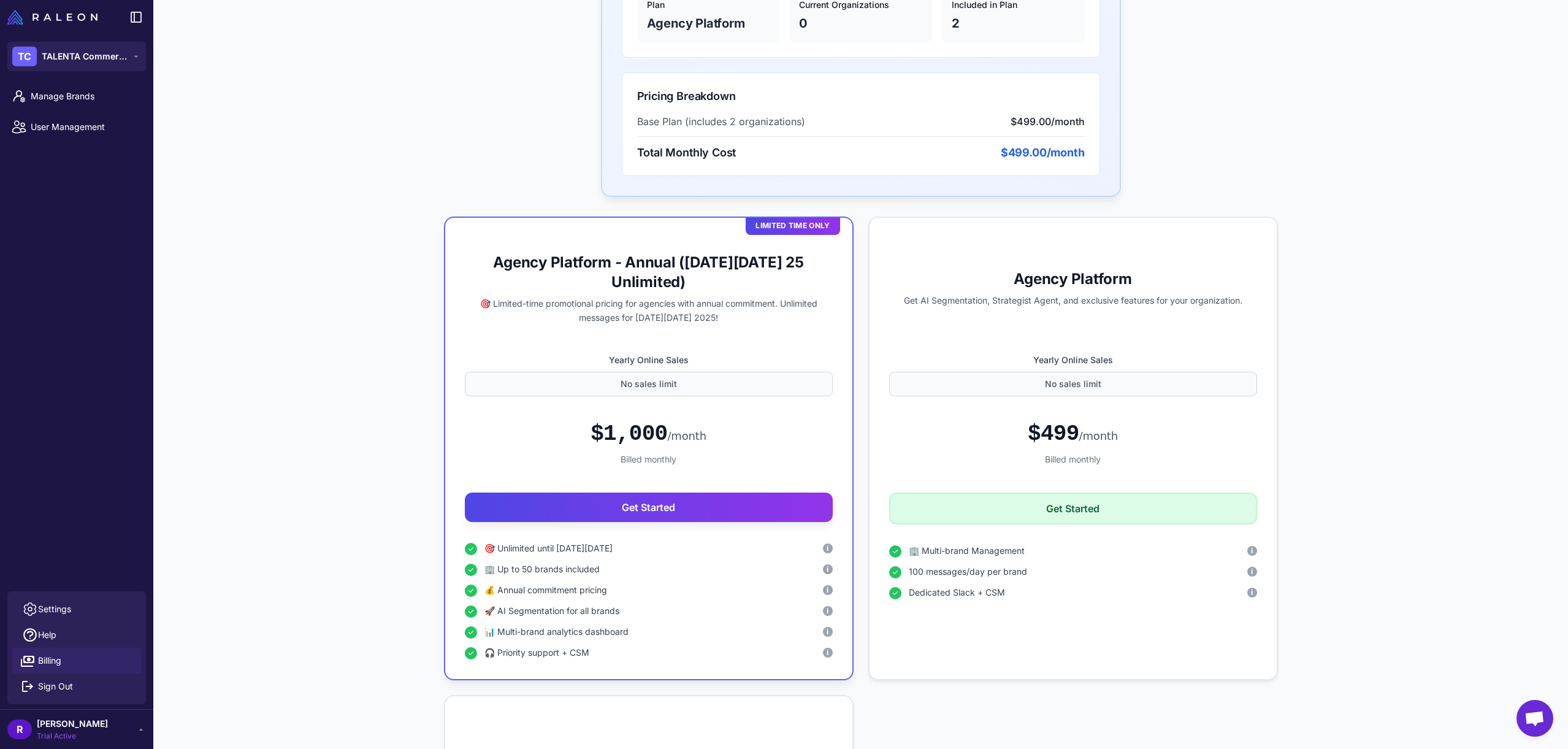
scroll to position [548, 0]
